Goal: Information Seeking & Learning: Learn about a topic

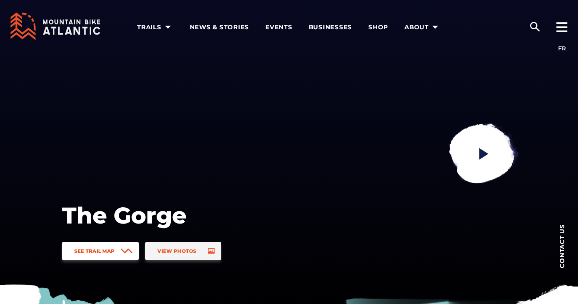
click at [108, 249] on span "See Trail Map" at bounding box center [94, 251] width 41 height 6
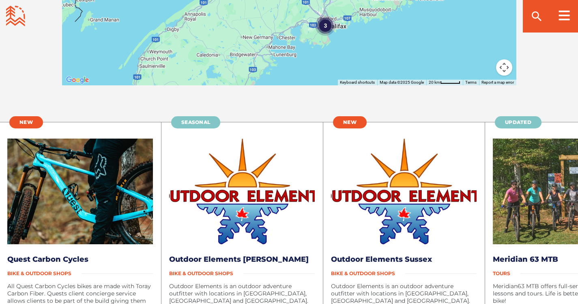
scroll to position [1546, 0]
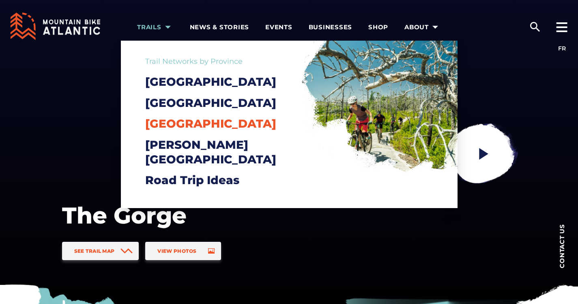
click at [196, 130] on span "[GEOGRAPHIC_DATA]" at bounding box center [210, 124] width 131 height 14
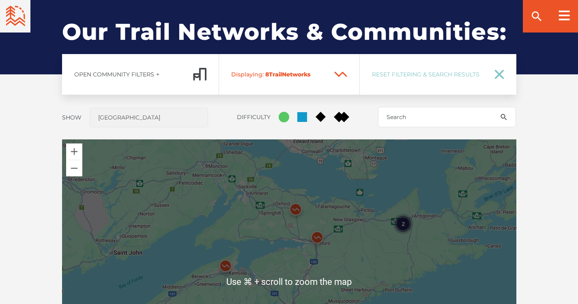
scroll to position [731, 0]
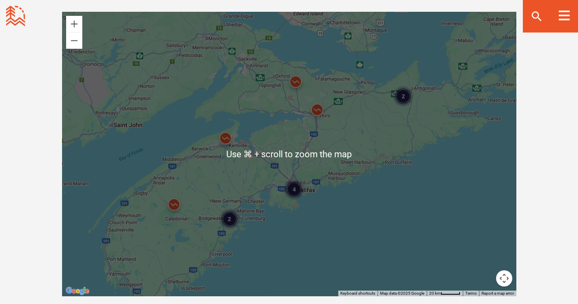
click at [229, 140] on img at bounding box center [226, 140] width 24 height 24
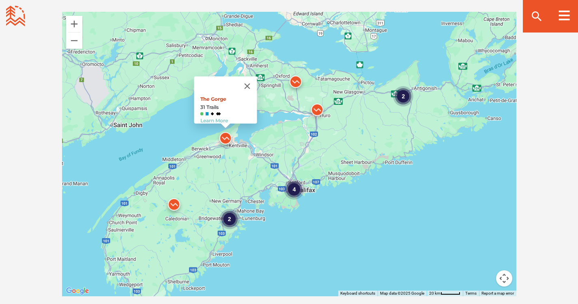
click at [215, 96] on link "The Gorge" at bounding box center [213, 99] width 26 height 6
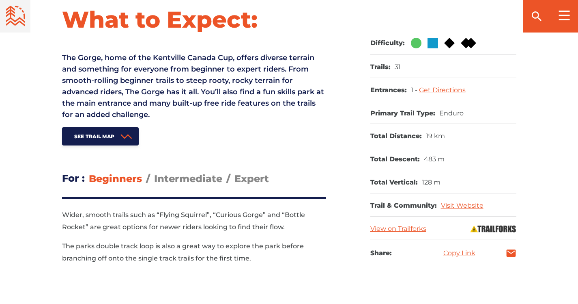
scroll to position [372, 0]
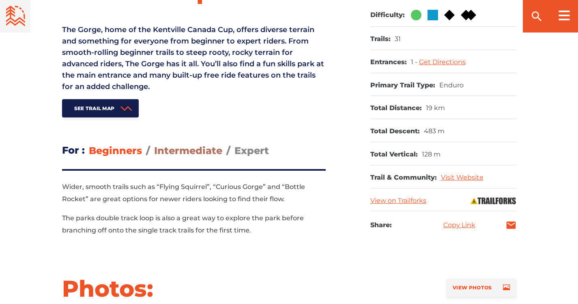
click at [204, 149] on span "Intermediate" at bounding box center [188, 151] width 68 height 12
click at [154, 144] on input "Intermediate" at bounding box center [154, 144] width 0 height 0
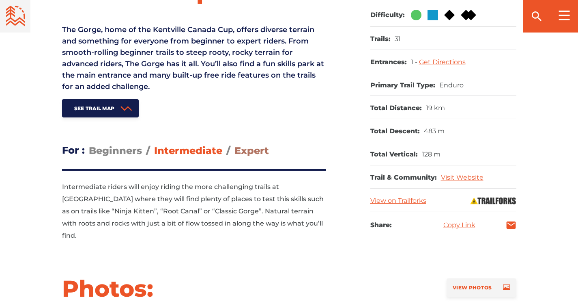
click at [255, 148] on span "Expert" at bounding box center [252, 151] width 35 height 12
click at [235, 144] on input "Expert" at bounding box center [235, 144] width 0 height 0
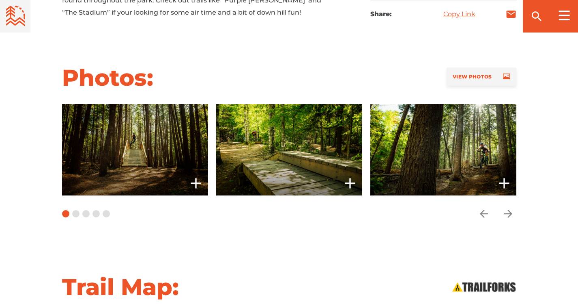
scroll to position [583, 0]
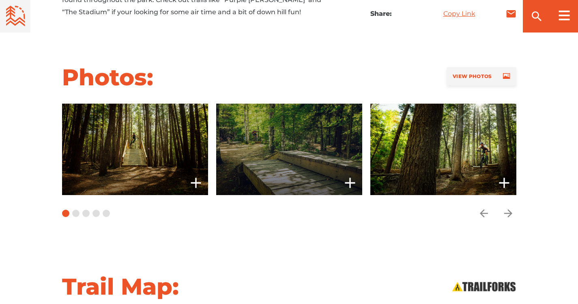
click at [263, 147] on span at bounding box center [289, 149] width 146 height 91
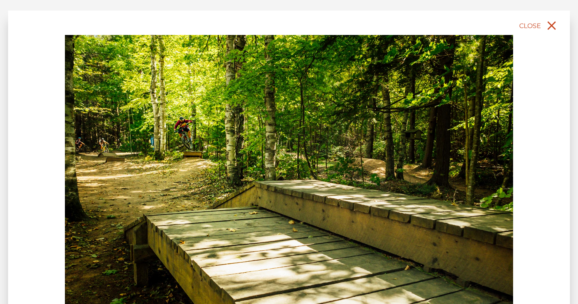
click at [531, 19] on button "Close" at bounding box center [539, 26] width 43 height 18
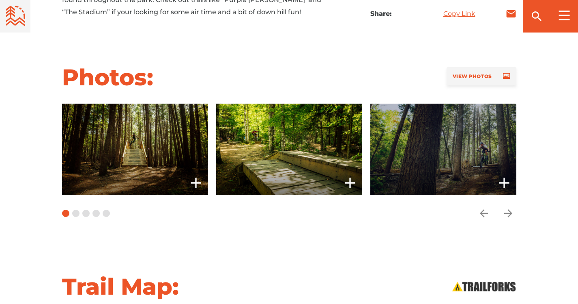
click at [413, 142] on span at bounding box center [444, 149] width 146 height 91
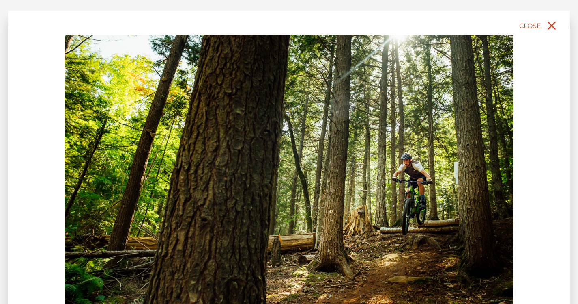
click at [550, 24] on icon "close" at bounding box center [552, 26] width 9 height 9
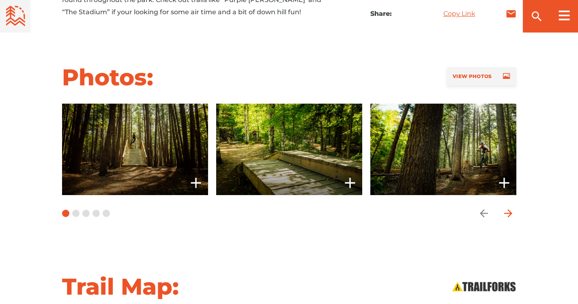
click at [508, 209] on icon "arrow forward" at bounding box center [508, 213] width 8 height 8
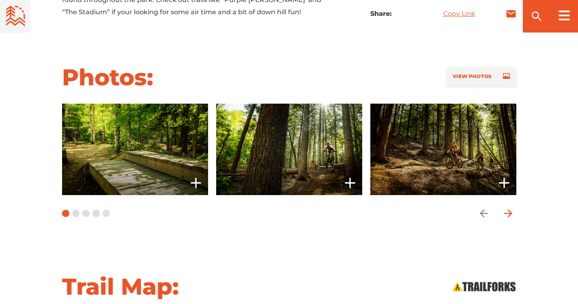
click at [508, 209] on icon "arrow forward" at bounding box center [508, 213] width 8 height 8
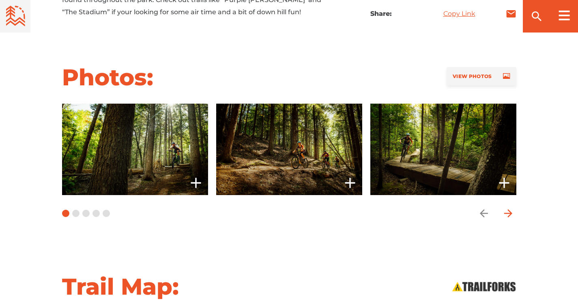
click at [508, 209] on icon "arrow forward" at bounding box center [508, 213] width 8 height 8
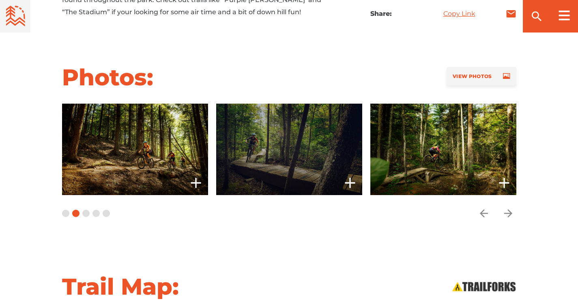
click at [304, 147] on span at bounding box center [289, 149] width 146 height 91
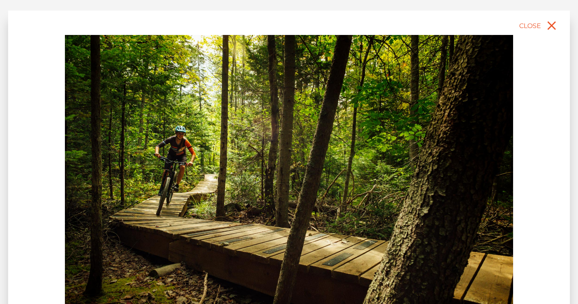
click at [304, 147] on img at bounding box center [289, 175] width 449 height 281
click at [543, 28] on button "Close" at bounding box center [539, 26] width 43 height 18
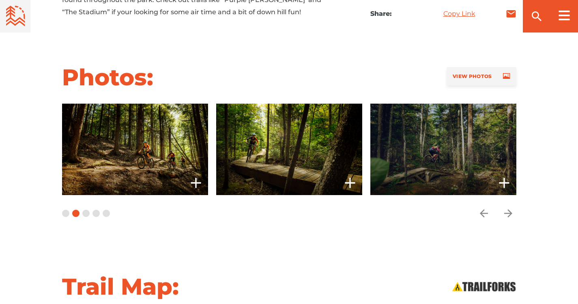
click at [464, 156] on span at bounding box center [444, 149] width 146 height 91
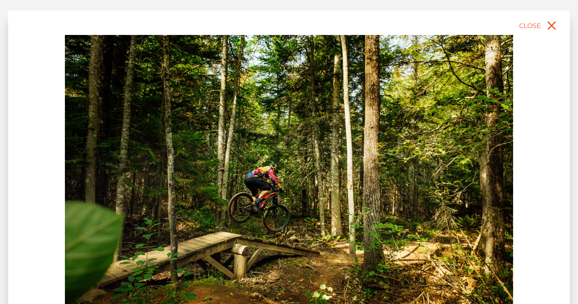
click at [535, 37] on div "slide 7 of 14" at bounding box center [289, 192] width 562 height 363
click at [536, 30] on button "Close" at bounding box center [539, 26] width 43 height 18
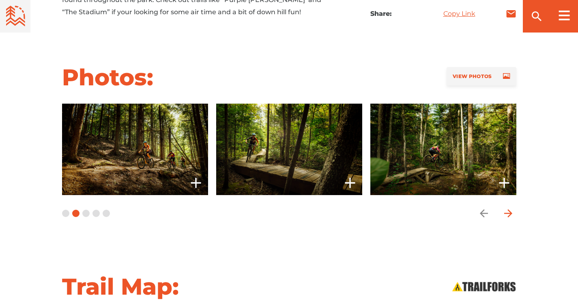
click at [501, 205] on span "Carousel Navigation" at bounding box center [509, 213] width 16 height 16
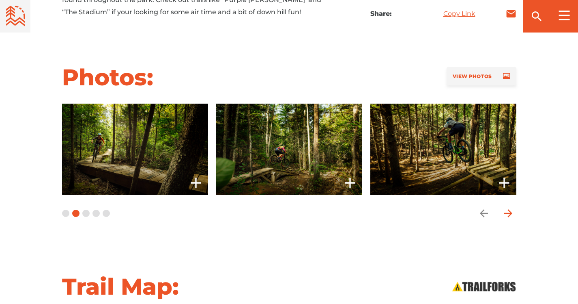
click at [501, 205] on span "Carousel Navigation" at bounding box center [509, 213] width 16 height 16
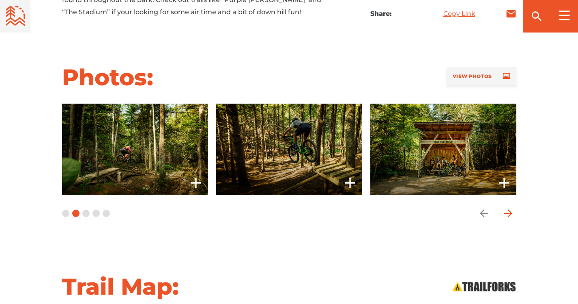
click at [501, 205] on span "Carousel Navigation" at bounding box center [509, 213] width 16 height 16
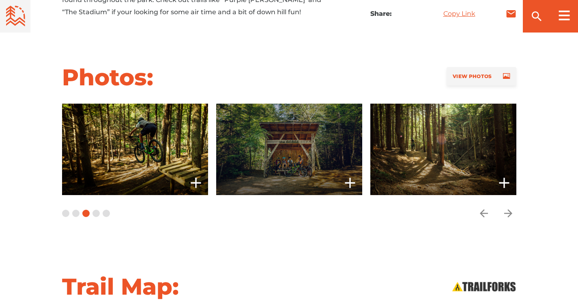
click at [292, 139] on span at bounding box center [289, 149] width 146 height 91
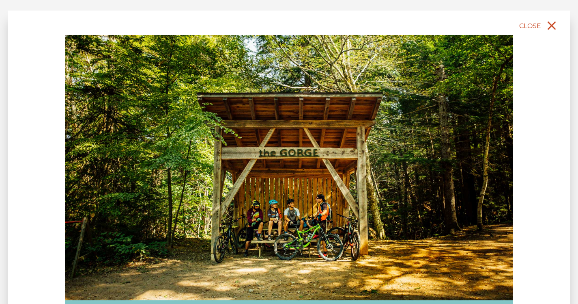
click at [527, 27] on span "Close" at bounding box center [531, 26] width 22 height 8
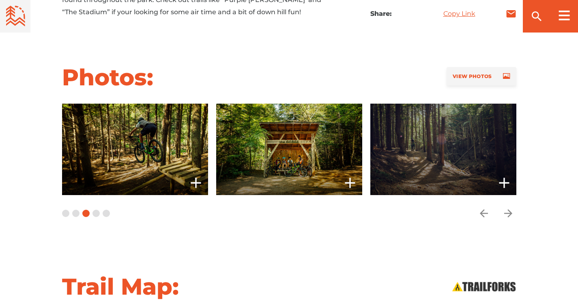
click at [448, 127] on span at bounding box center [444, 149] width 146 height 91
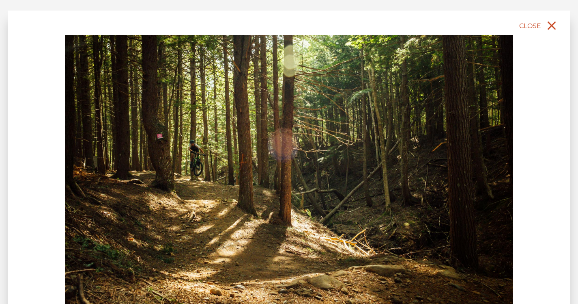
click at [534, 25] on span "Close" at bounding box center [531, 26] width 22 height 8
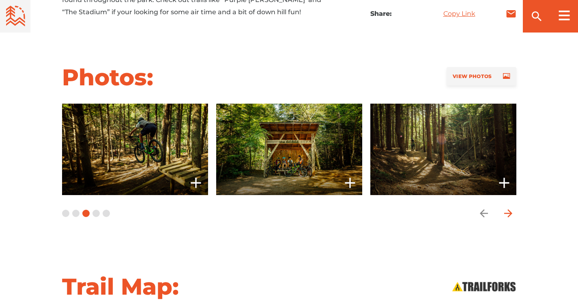
click at [503, 209] on icon "arrow forward" at bounding box center [509, 213] width 12 height 12
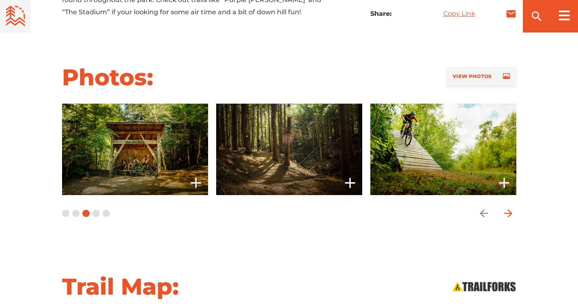
click at [503, 209] on icon "arrow forward" at bounding box center [509, 213] width 12 height 12
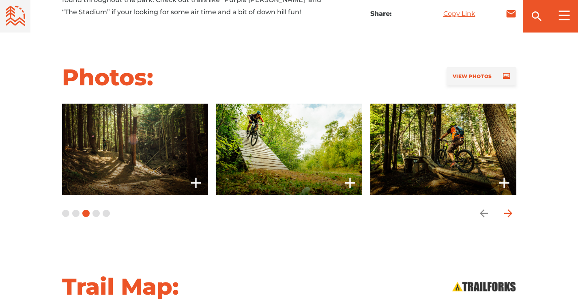
click at [503, 209] on icon "arrow forward" at bounding box center [509, 213] width 12 height 12
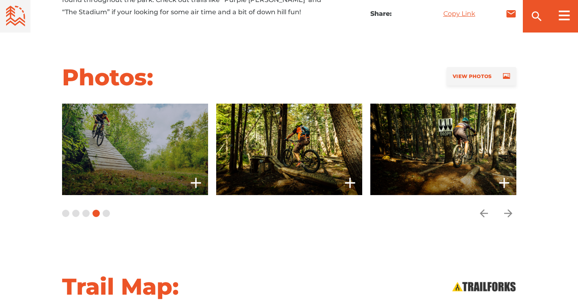
click at [142, 127] on span at bounding box center [135, 149] width 146 height 91
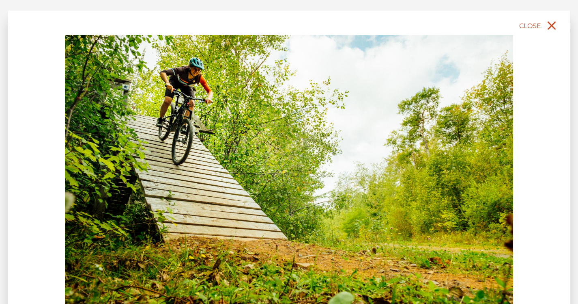
click at [540, 30] on button "Close" at bounding box center [539, 26] width 43 height 18
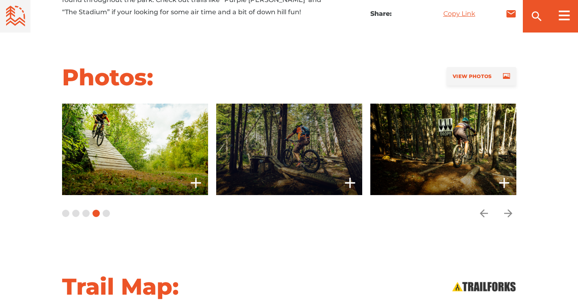
click at [308, 146] on span at bounding box center [289, 149] width 146 height 91
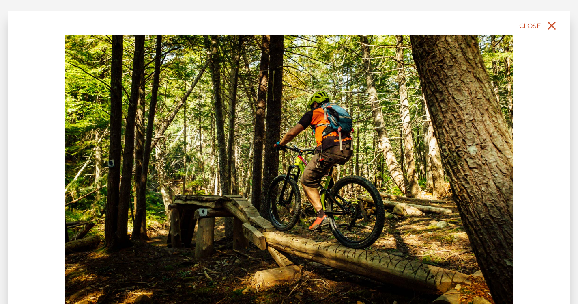
click at [530, 25] on span "Close" at bounding box center [531, 26] width 22 height 8
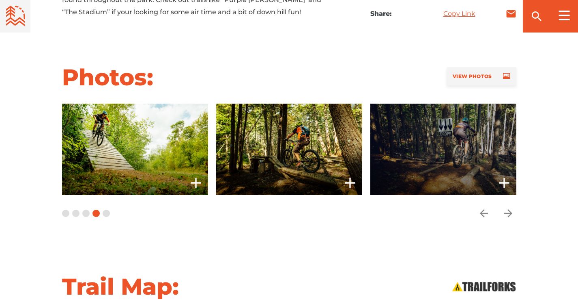
click at [434, 151] on span at bounding box center [444, 149] width 146 height 91
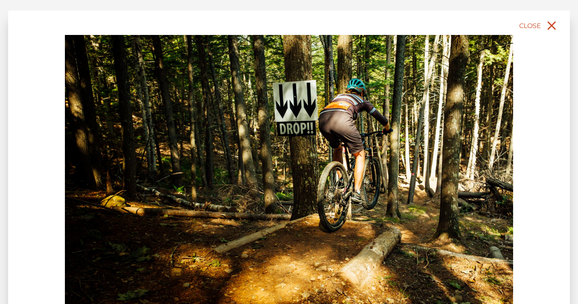
click at [535, 24] on span "Close" at bounding box center [531, 26] width 22 height 8
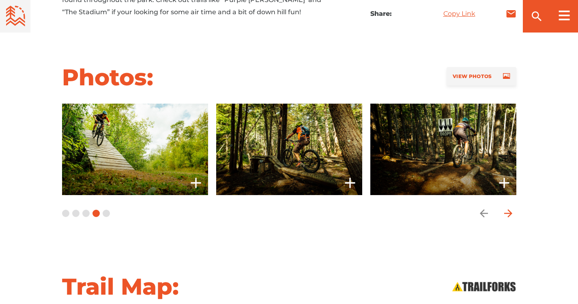
click at [507, 209] on icon "arrow forward" at bounding box center [509, 213] width 12 height 12
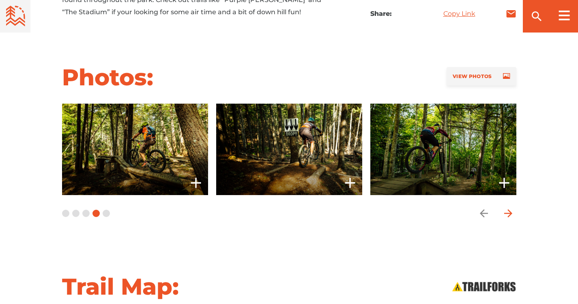
click at [507, 208] on icon "arrow forward" at bounding box center [509, 213] width 12 height 12
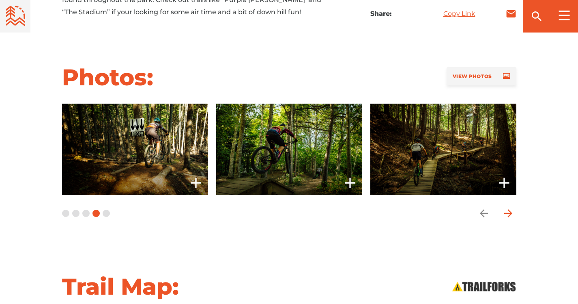
click at [507, 208] on icon "arrow forward" at bounding box center [509, 213] width 12 height 12
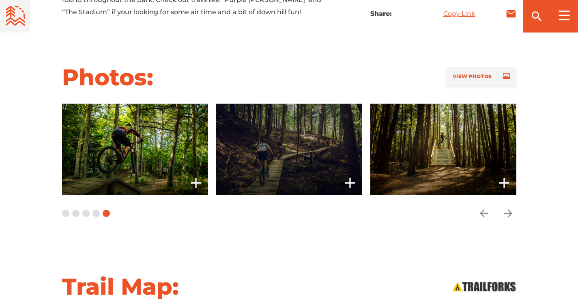
click at [326, 165] on span at bounding box center [289, 149] width 146 height 91
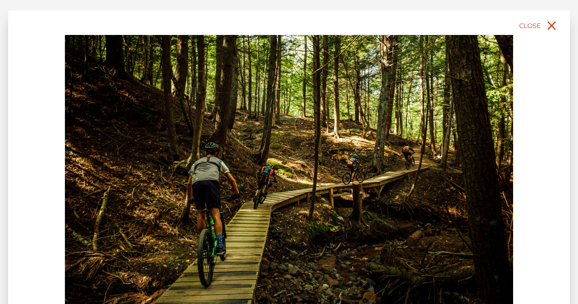
click at [536, 28] on span "Close" at bounding box center [531, 26] width 22 height 8
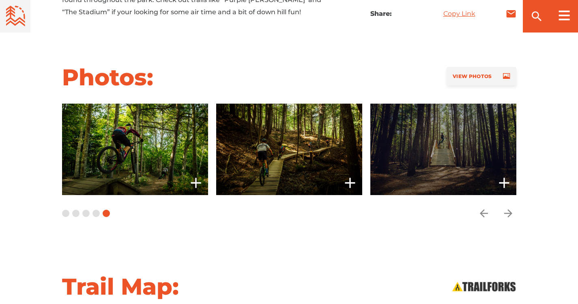
click at [418, 146] on span at bounding box center [444, 149] width 146 height 91
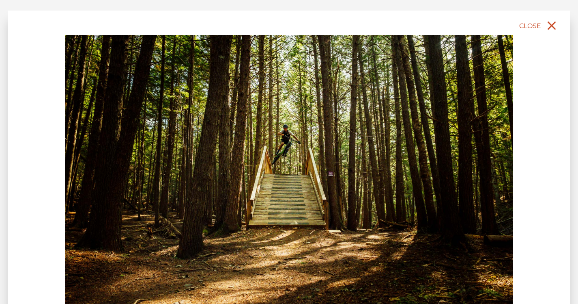
click at [533, 29] on span "Close" at bounding box center [531, 26] width 22 height 8
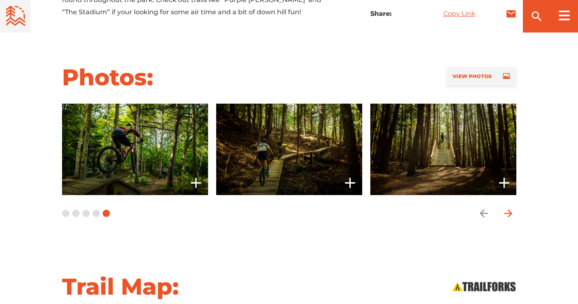
click at [506, 208] on icon "arrow forward" at bounding box center [509, 213] width 12 height 12
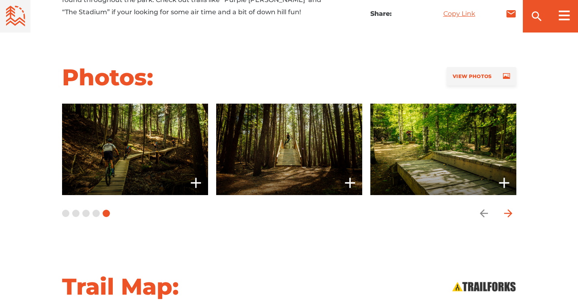
click at [506, 208] on icon "arrow forward" at bounding box center [509, 213] width 12 height 12
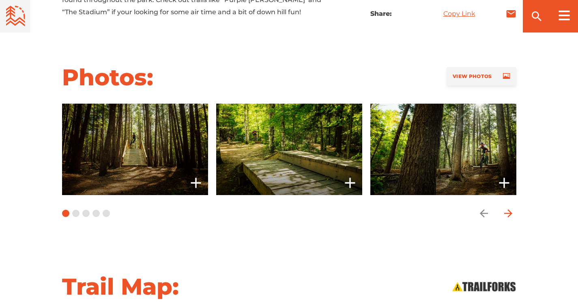
click at [506, 208] on icon "arrow forward" at bounding box center [509, 213] width 12 height 12
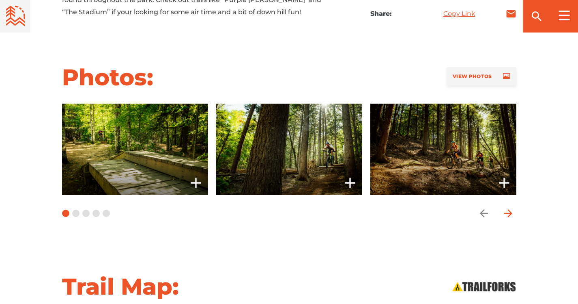
click at [506, 208] on icon "arrow forward" at bounding box center [509, 213] width 12 height 12
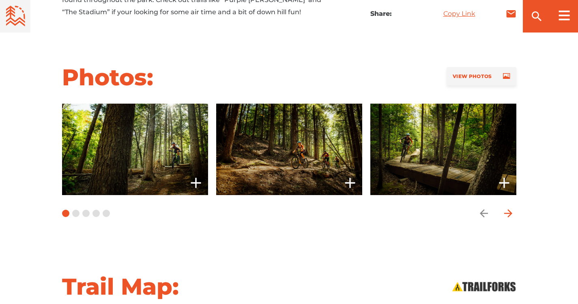
click at [506, 208] on icon "arrow forward" at bounding box center [509, 213] width 12 height 12
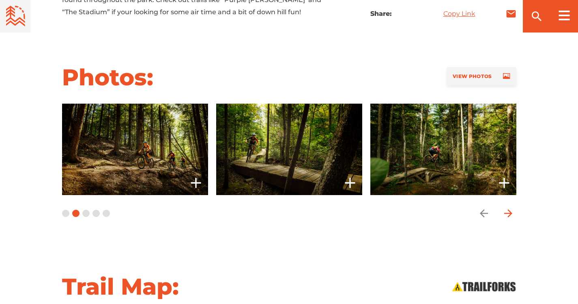
click at [506, 208] on icon "arrow forward" at bounding box center [509, 213] width 12 height 12
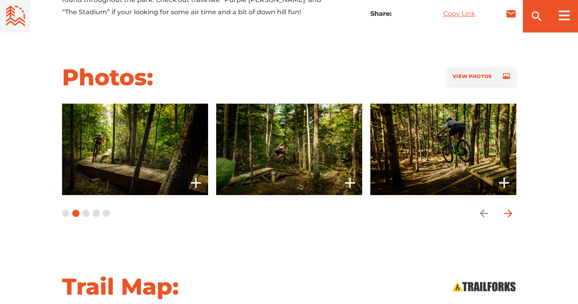
click at [506, 208] on icon "arrow forward" at bounding box center [509, 213] width 12 height 12
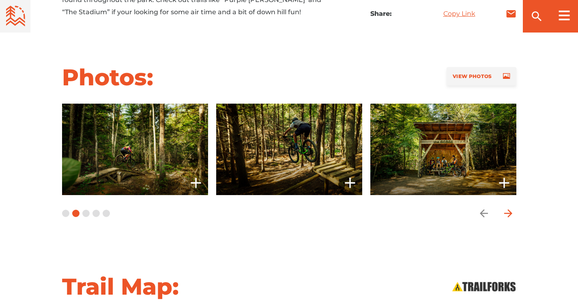
click at [506, 208] on icon "arrow forward" at bounding box center [509, 213] width 12 height 12
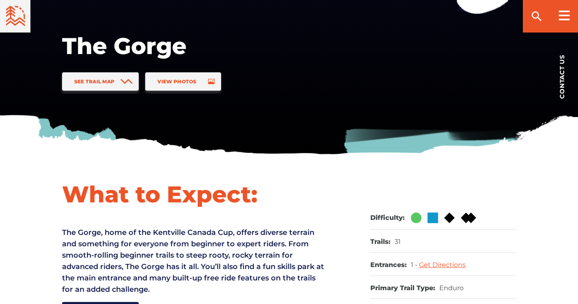
scroll to position [170, 0]
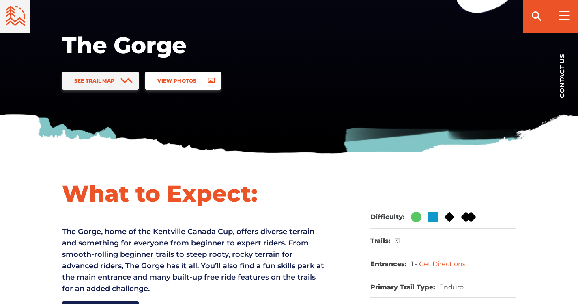
click at [184, 79] on span "View Photos" at bounding box center [177, 81] width 39 height 6
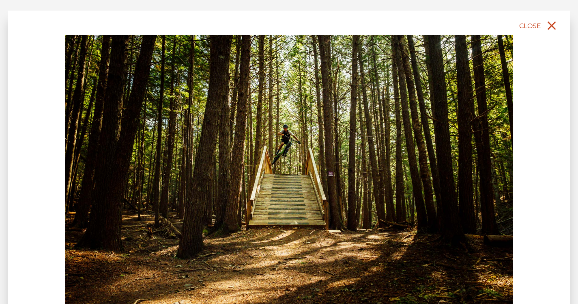
click at [544, 26] on button "Close" at bounding box center [539, 26] width 43 height 18
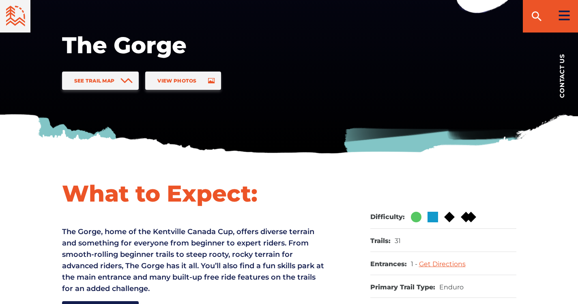
click at [563, 15] on rect at bounding box center [564, 16] width 11 height 2
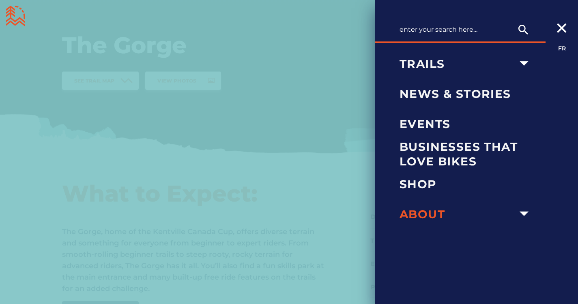
click at [425, 218] on span "About" at bounding box center [457, 214] width 115 height 15
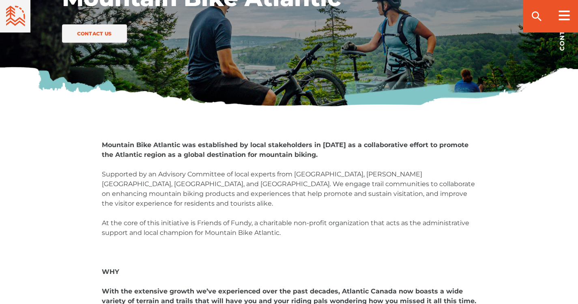
scroll to position [41, 0]
